Goal: Information Seeking & Learning: Understand process/instructions

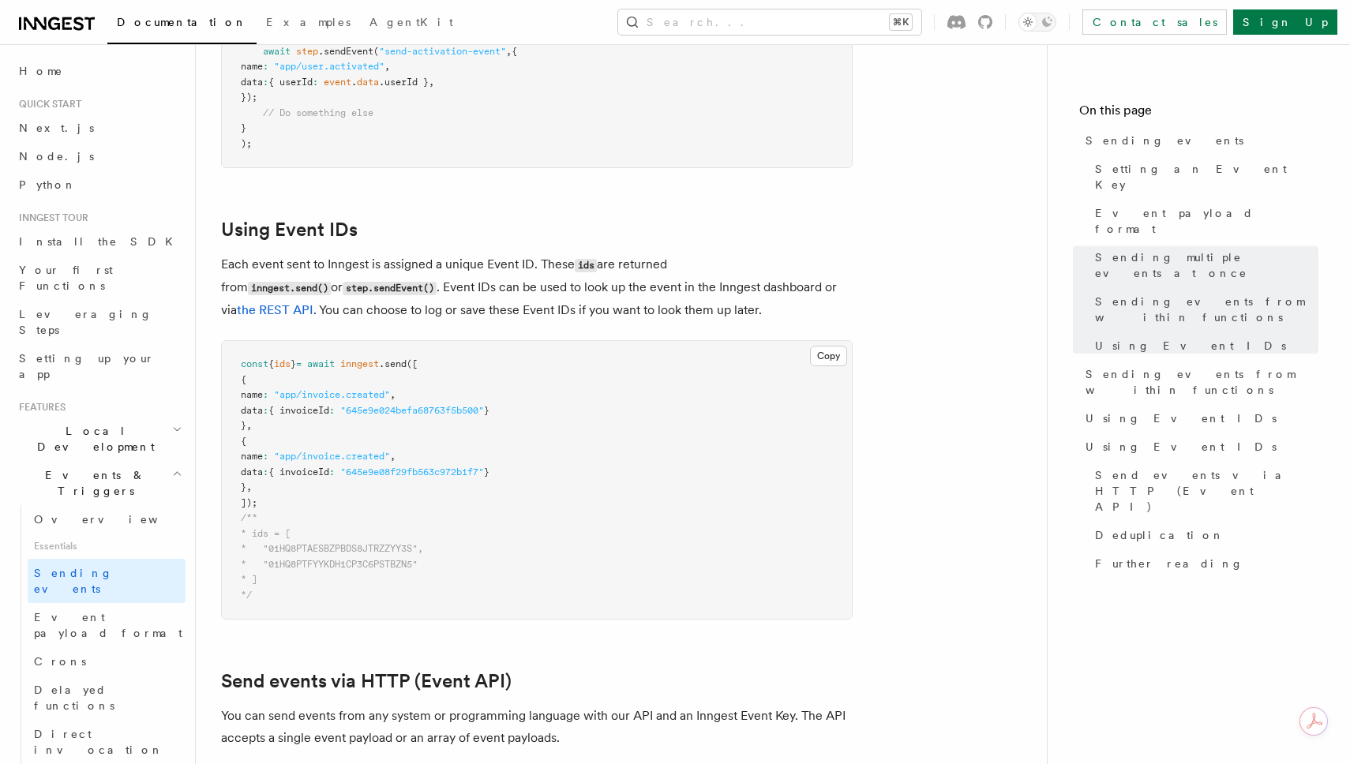
scroll to position [3091, 0]
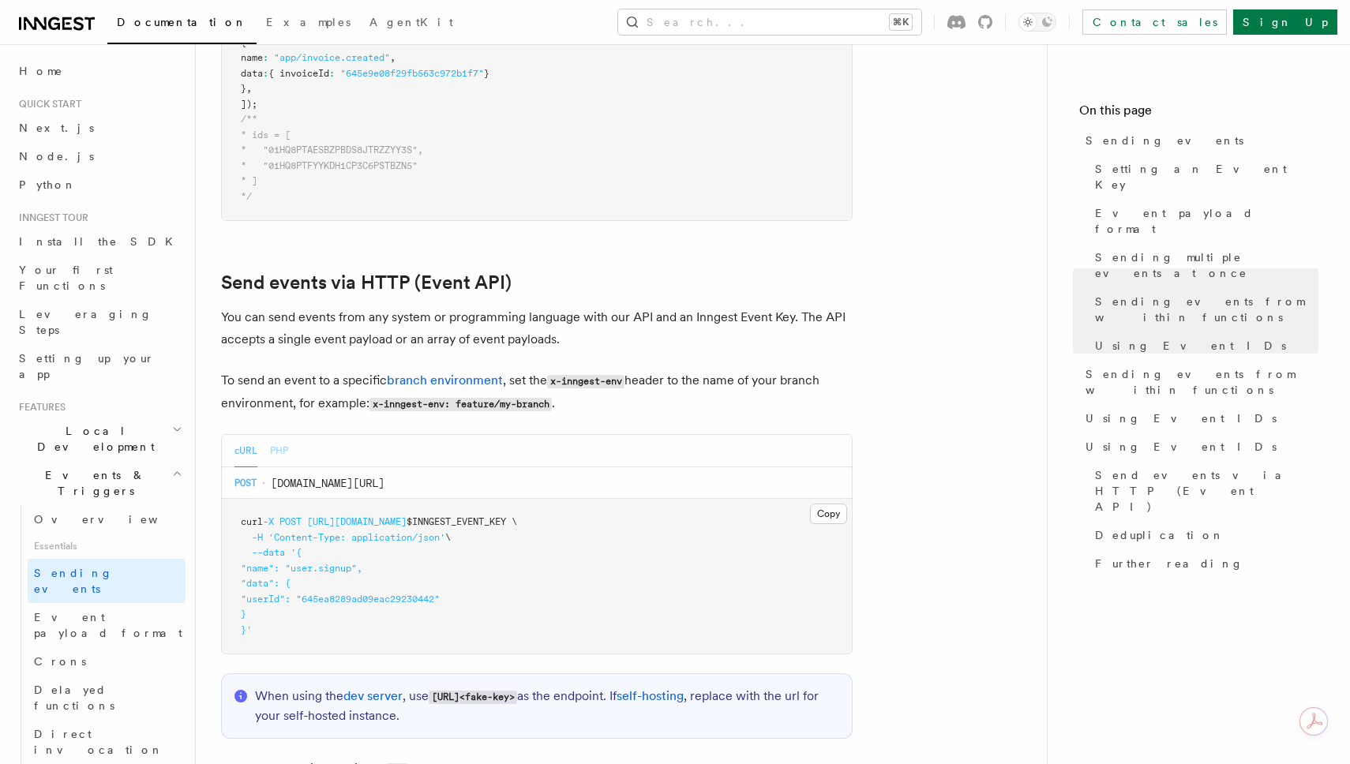
click at [272, 435] on button "PHP" at bounding box center [279, 451] width 18 height 32
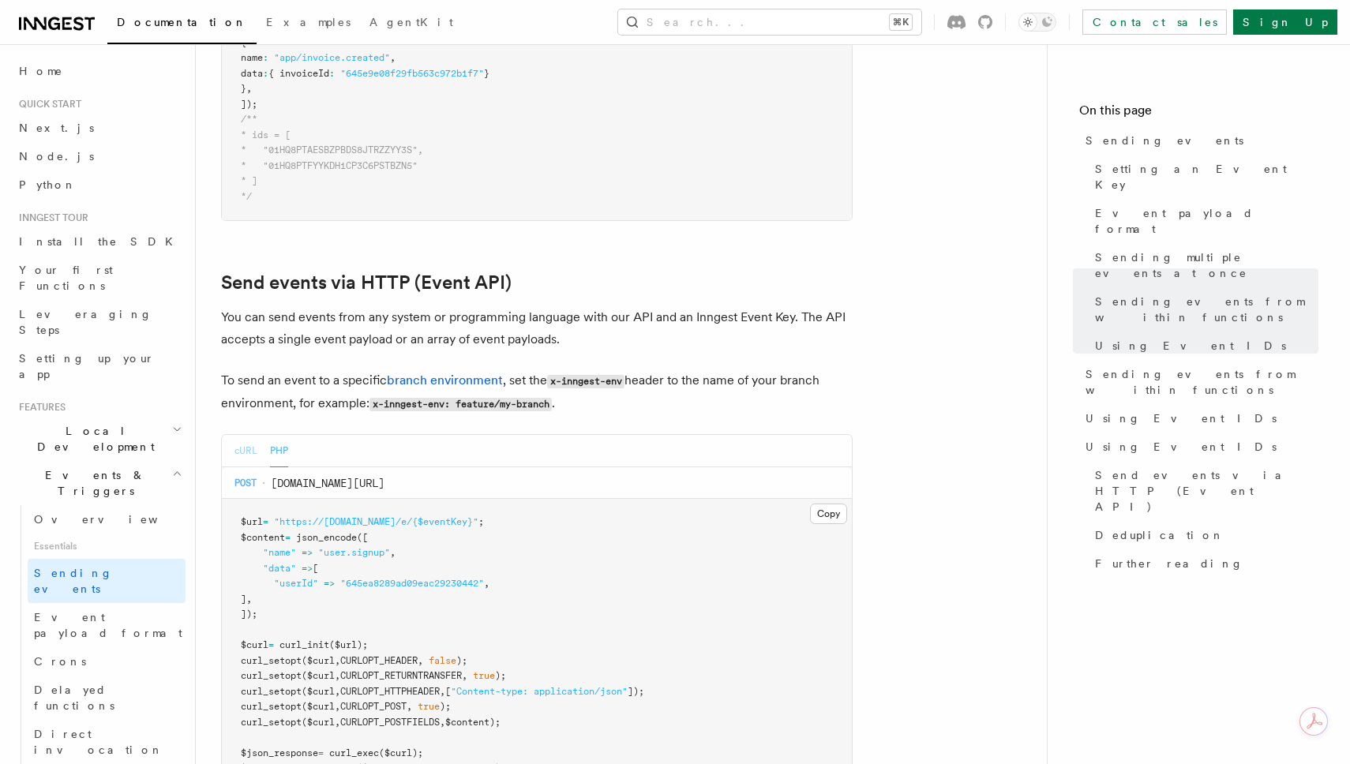
click at [244, 435] on button "cURL" at bounding box center [246, 451] width 23 height 32
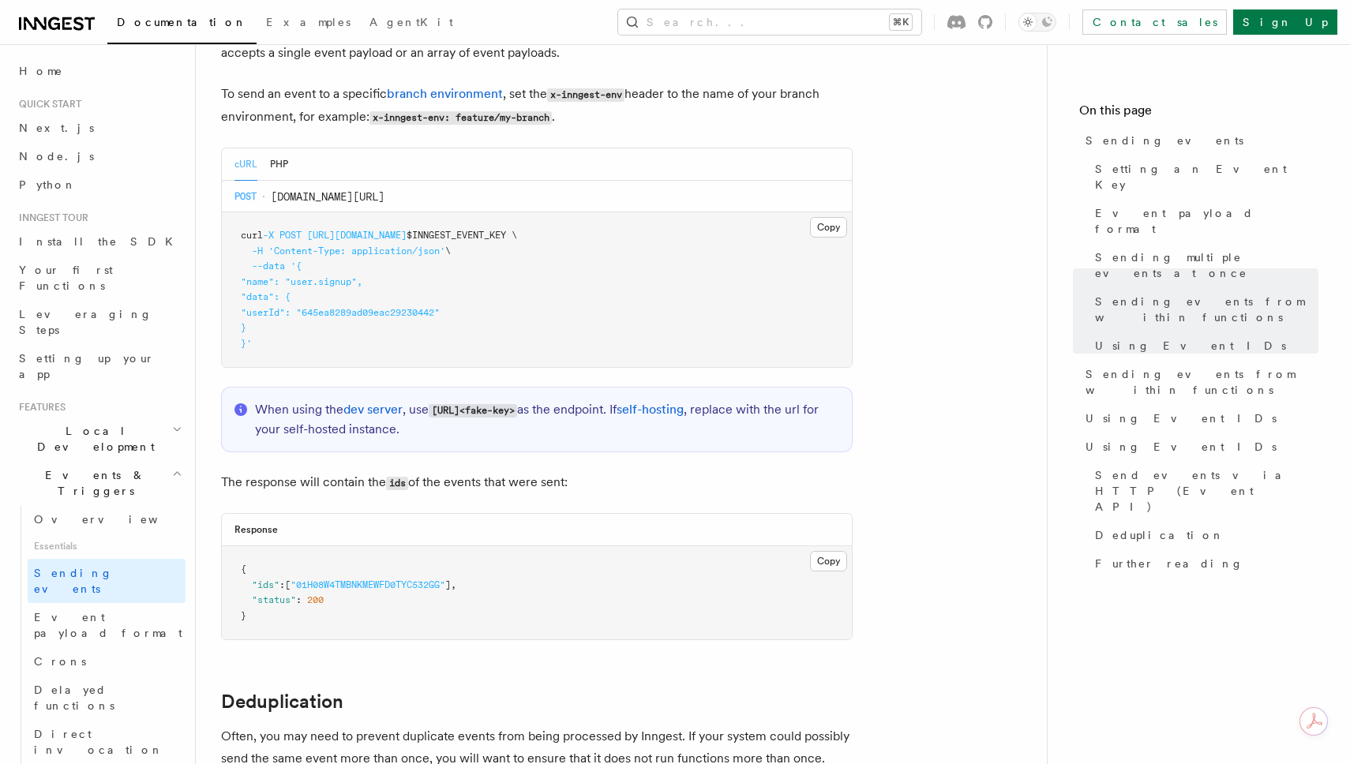
scroll to position [3247, 0]
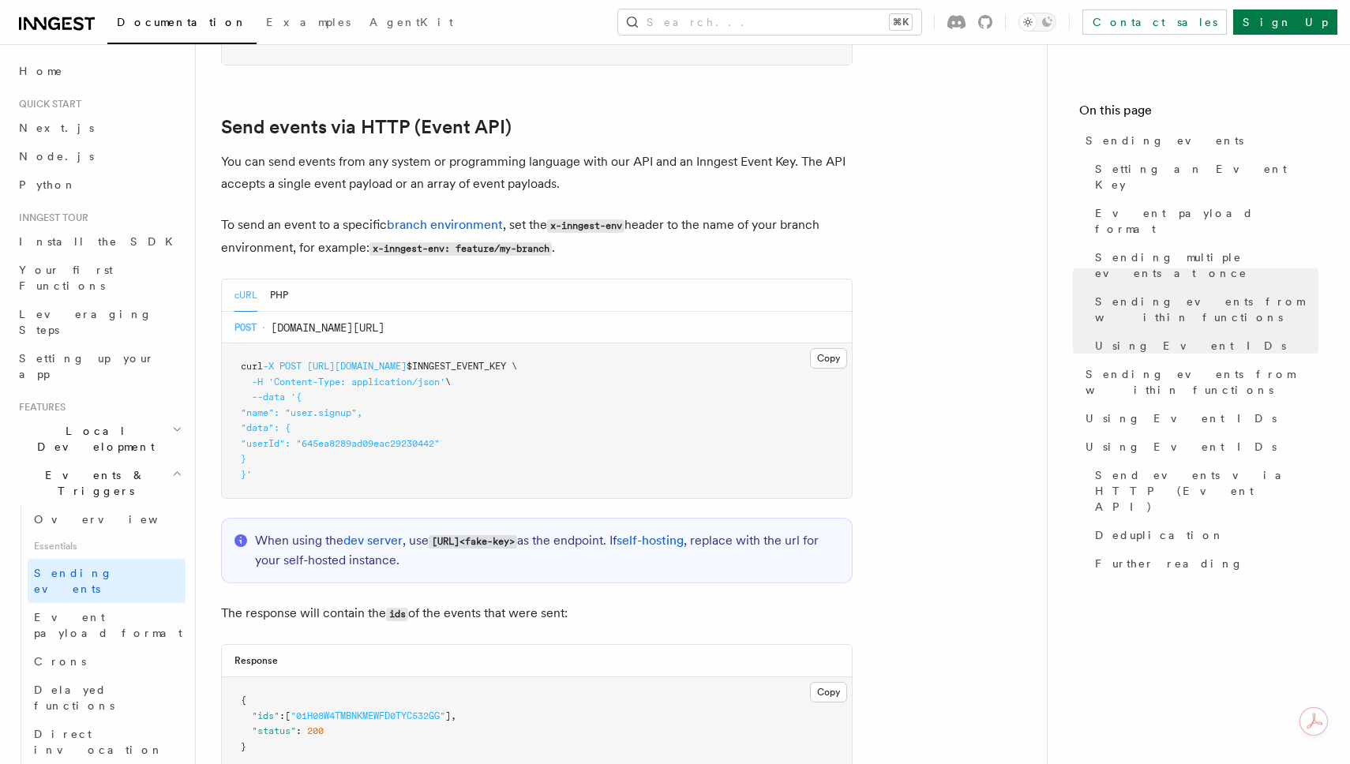
click at [289, 461] on pre "curl -X POST [URL][DOMAIN_NAME] $INNGEST_EVENT_KEY \ -H 'Content-Type: applicat…" at bounding box center [537, 420] width 630 height 155
drag, startPoint x: 290, startPoint y: 464, endPoint x: 219, endPoint y: 342, distance: 141.5
copy code "curl -X POST [URL][DOMAIN_NAME] $INNGEST_EVENT_KEY \ -H 'Content-Type: applicat…"
click at [666, 370] on pre "curl -X POST [URL][DOMAIN_NAME] $INNGEST_EVENT_KEY \ -H 'Content-Type: applicat…" at bounding box center [537, 420] width 630 height 155
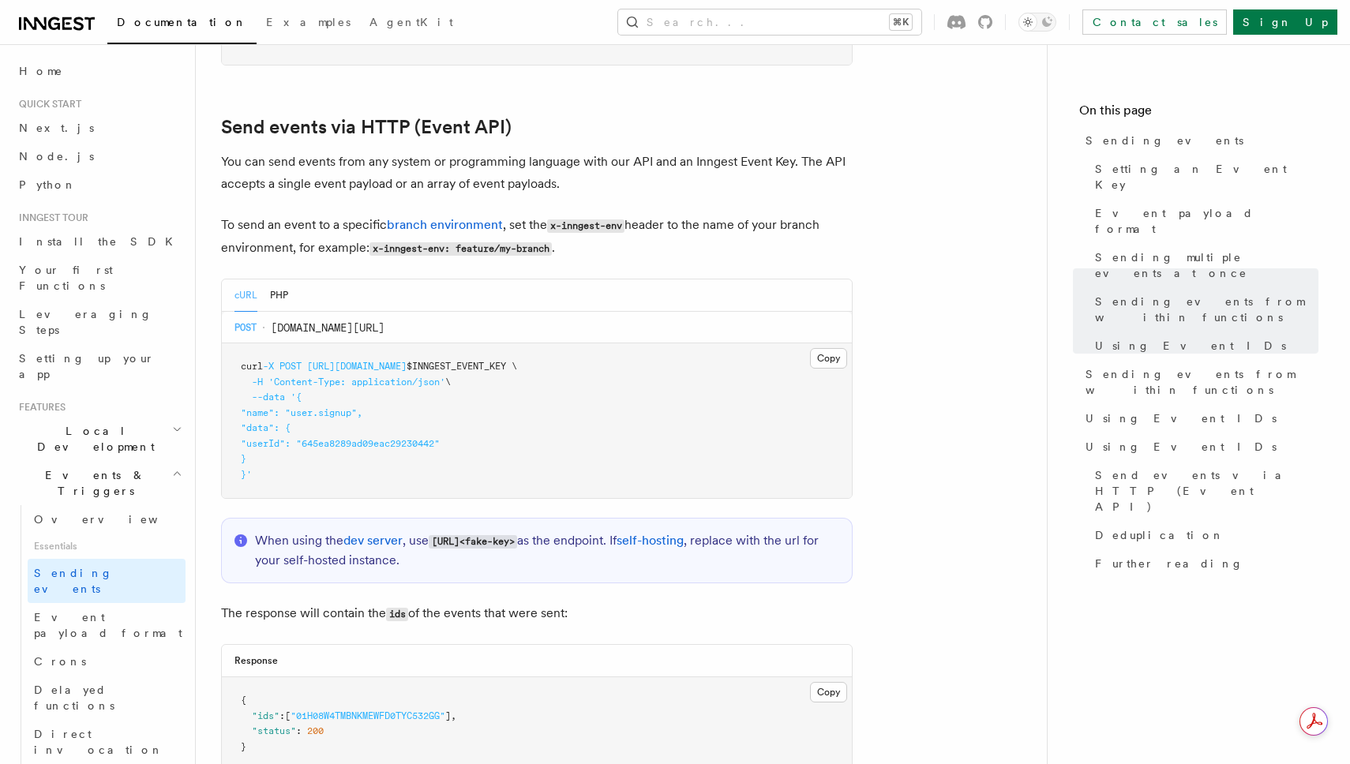
drag, startPoint x: 336, startPoint y: 464, endPoint x: 208, endPoint y: 133, distance: 354.4
copy article "You can send events from any system or programming language with our API and an…"
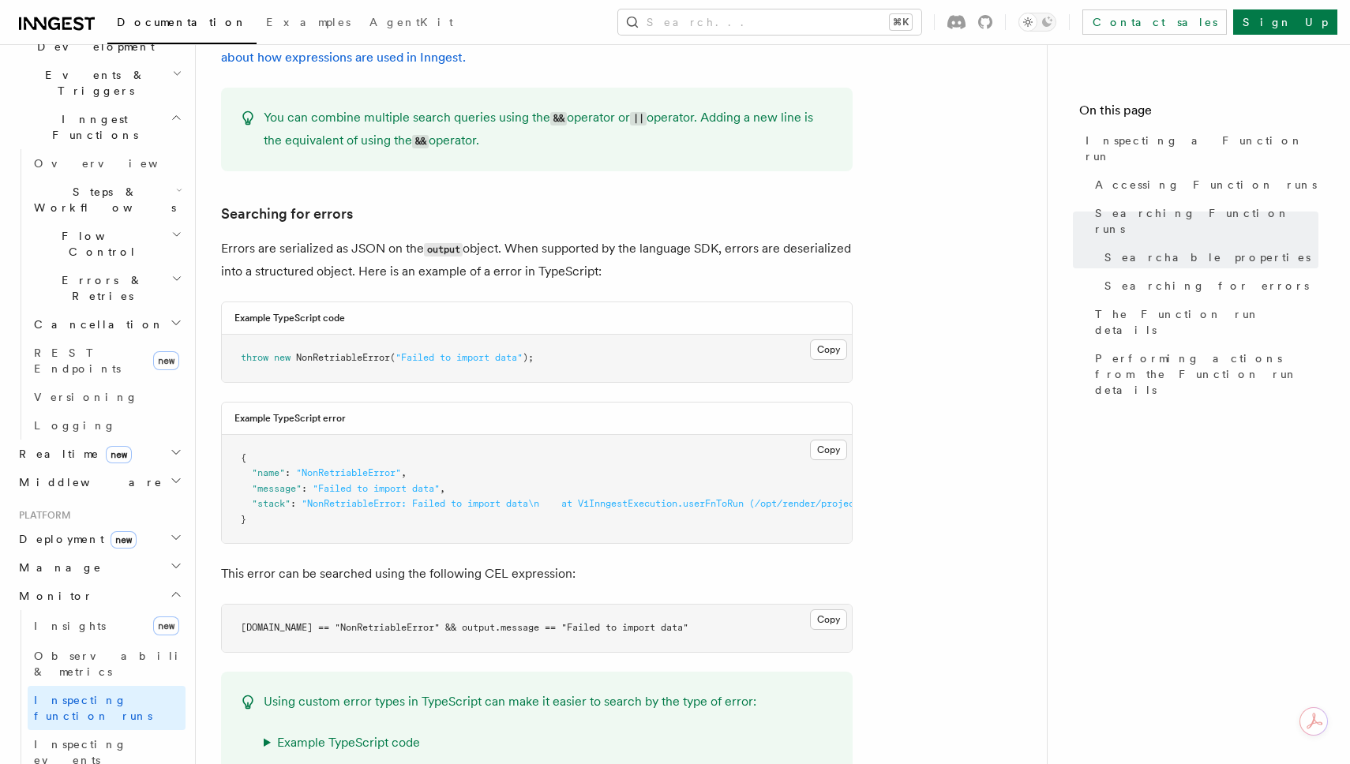
scroll to position [377, 0]
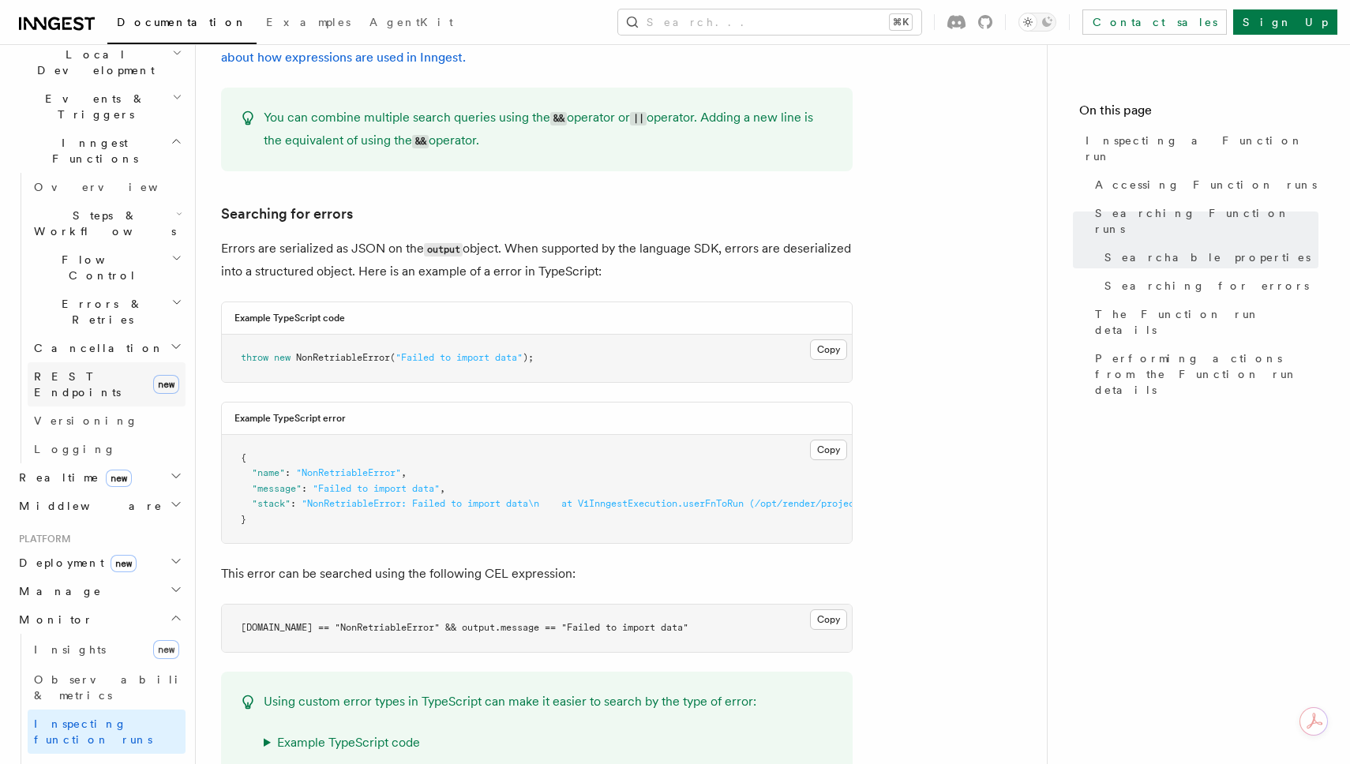
click at [78, 370] on span "REST Endpoints" at bounding box center [77, 384] width 87 height 28
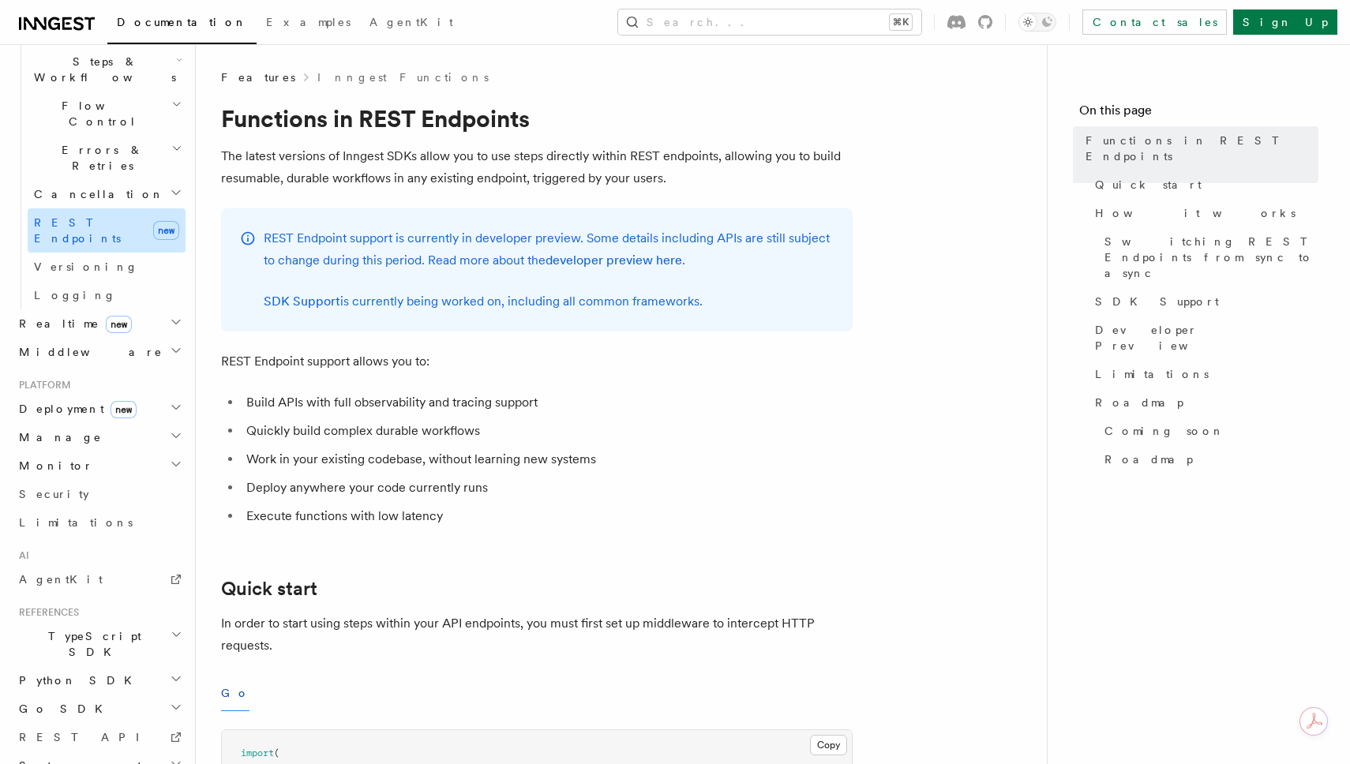
scroll to position [530, 0]
